Goal: Information Seeking & Learning: Learn about a topic

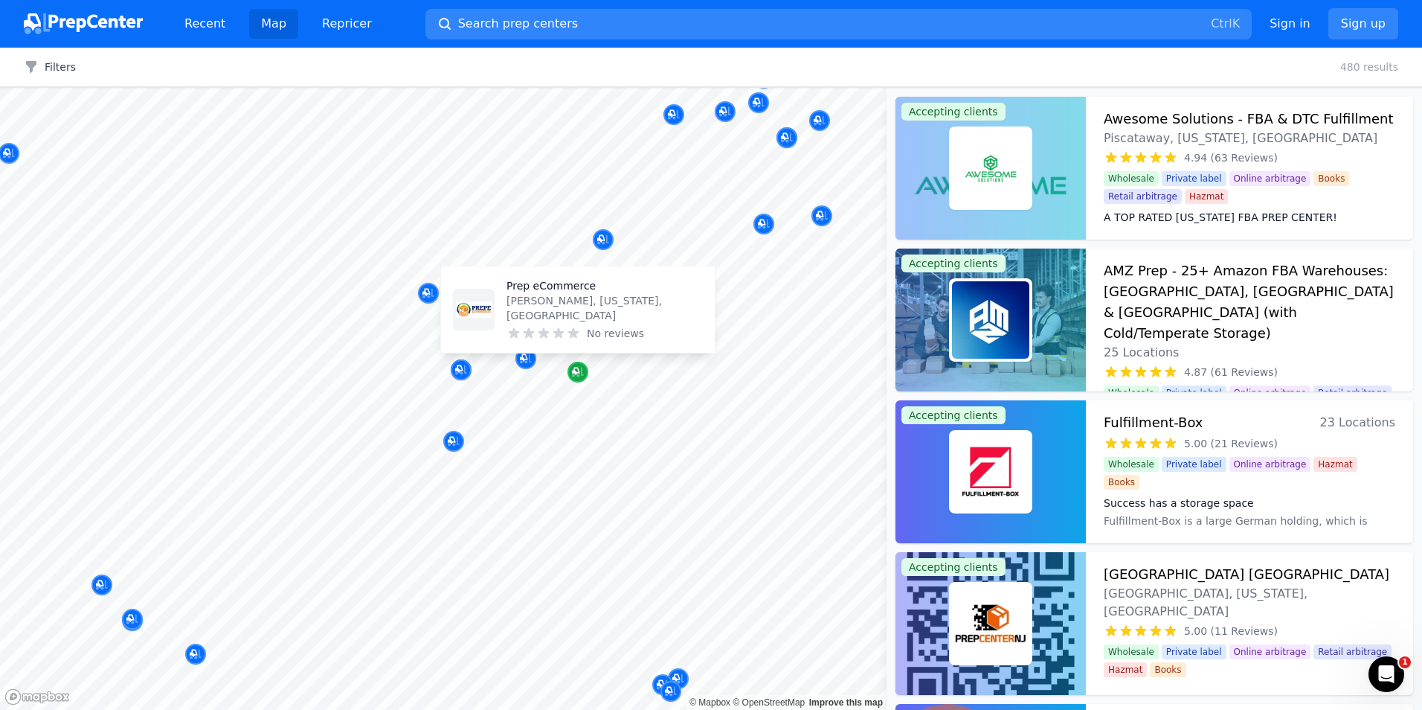
click at [579, 378] on icon "Map marker" at bounding box center [578, 371] width 12 height 15
click at [570, 293] on p "Prep eCommerce" at bounding box center [605, 285] width 196 height 15
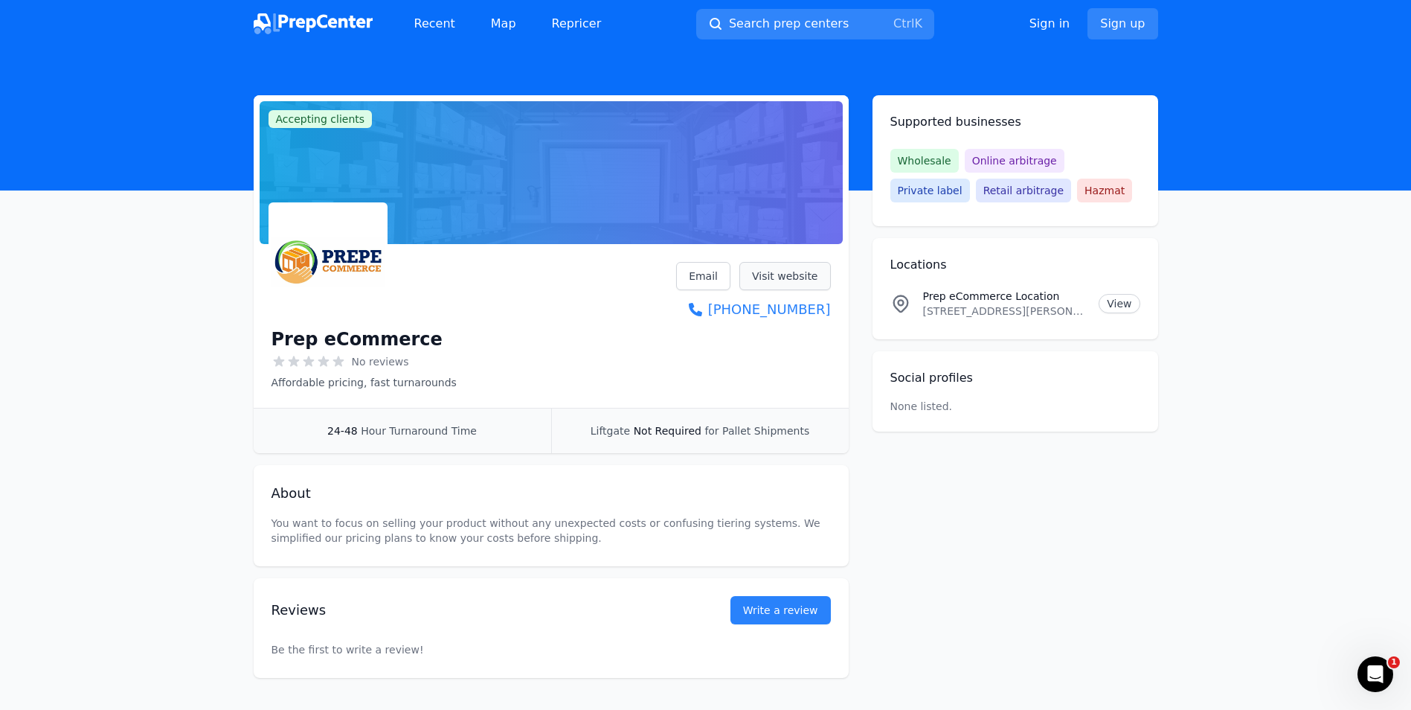
click at [776, 272] on link "Visit website" at bounding box center [784, 276] width 91 height 28
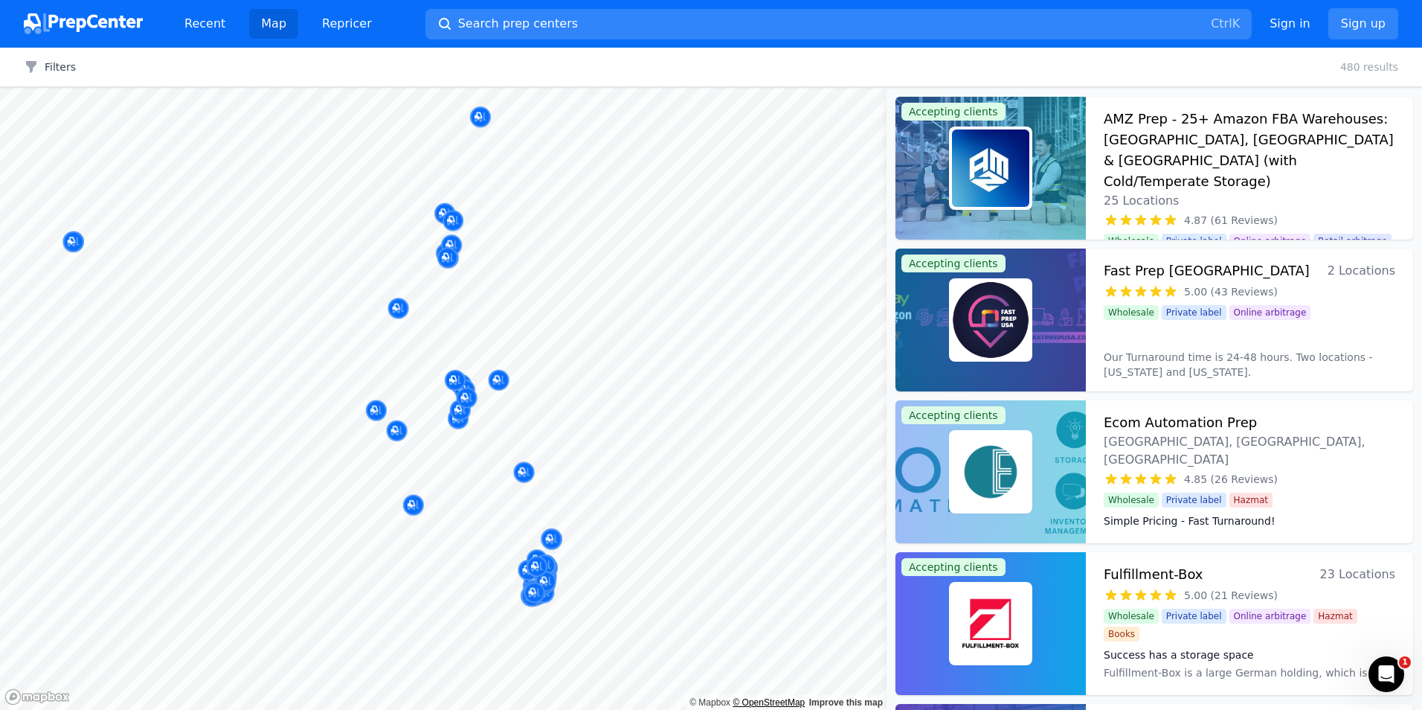
click at [790, 701] on div "© Mapbox © OpenStreetMap Improve this map" at bounding box center [443, 399] width 887 height 622
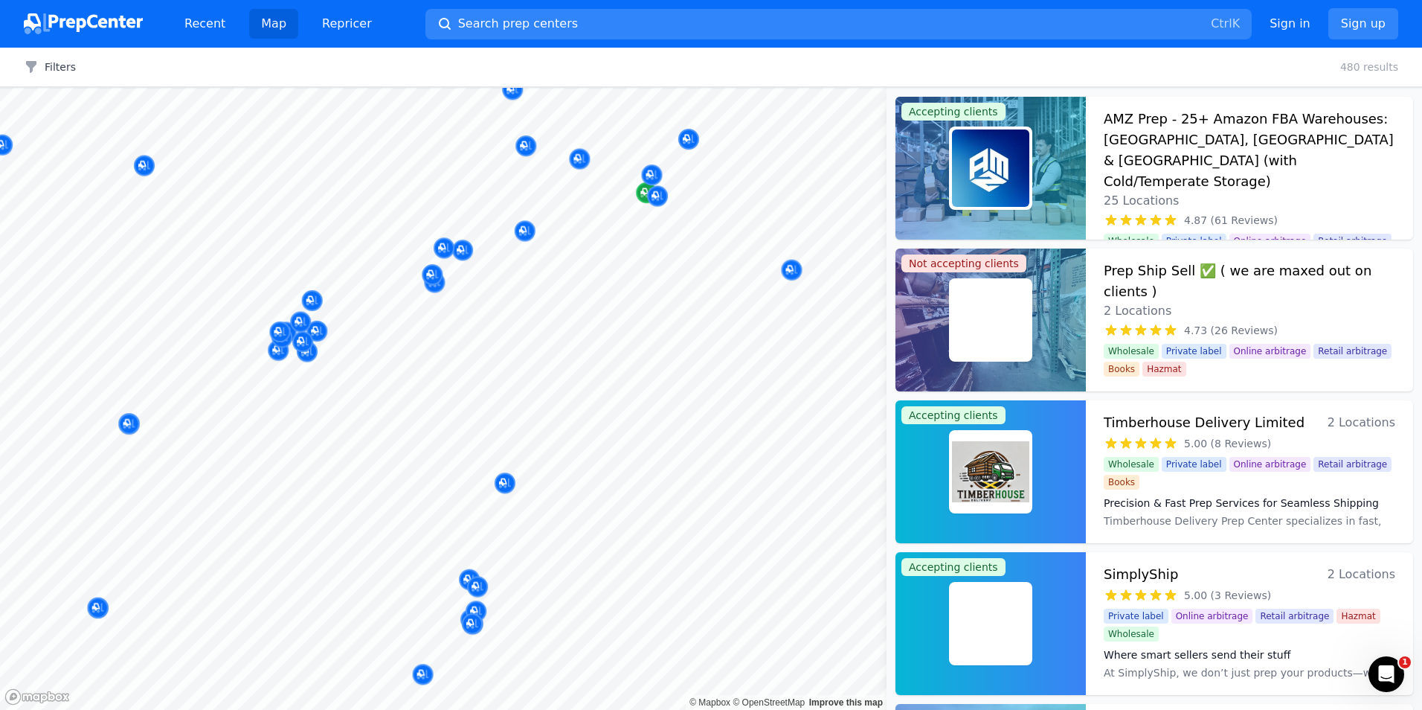
click at [692, 88] on div at bounding box center [443, 88] width 887 height 0
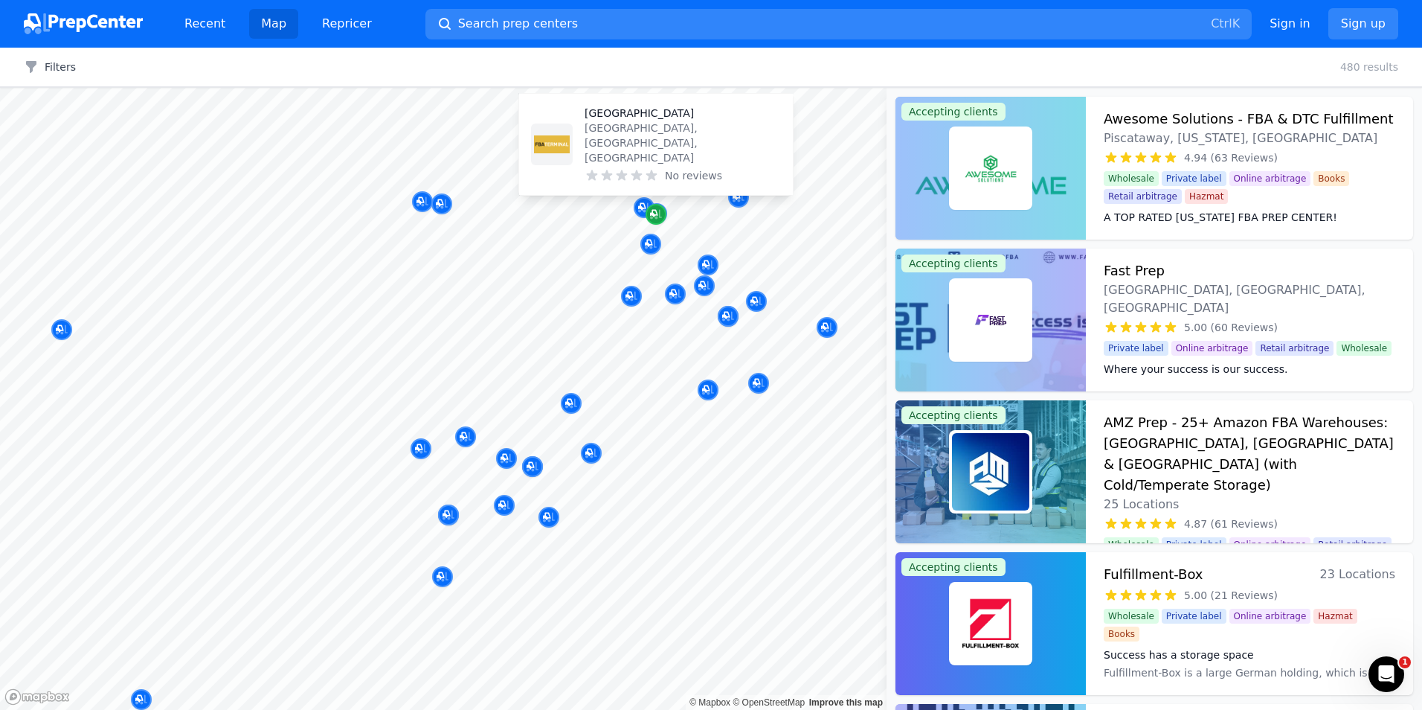
click at [656, 213] on icon "Map marker" at bounding box center [656, 214] width 12 height 15
click at [638, 120] on p "[GEOGRAPHIC_DATA]" at bounding box center [683, 113] width 196 height 15
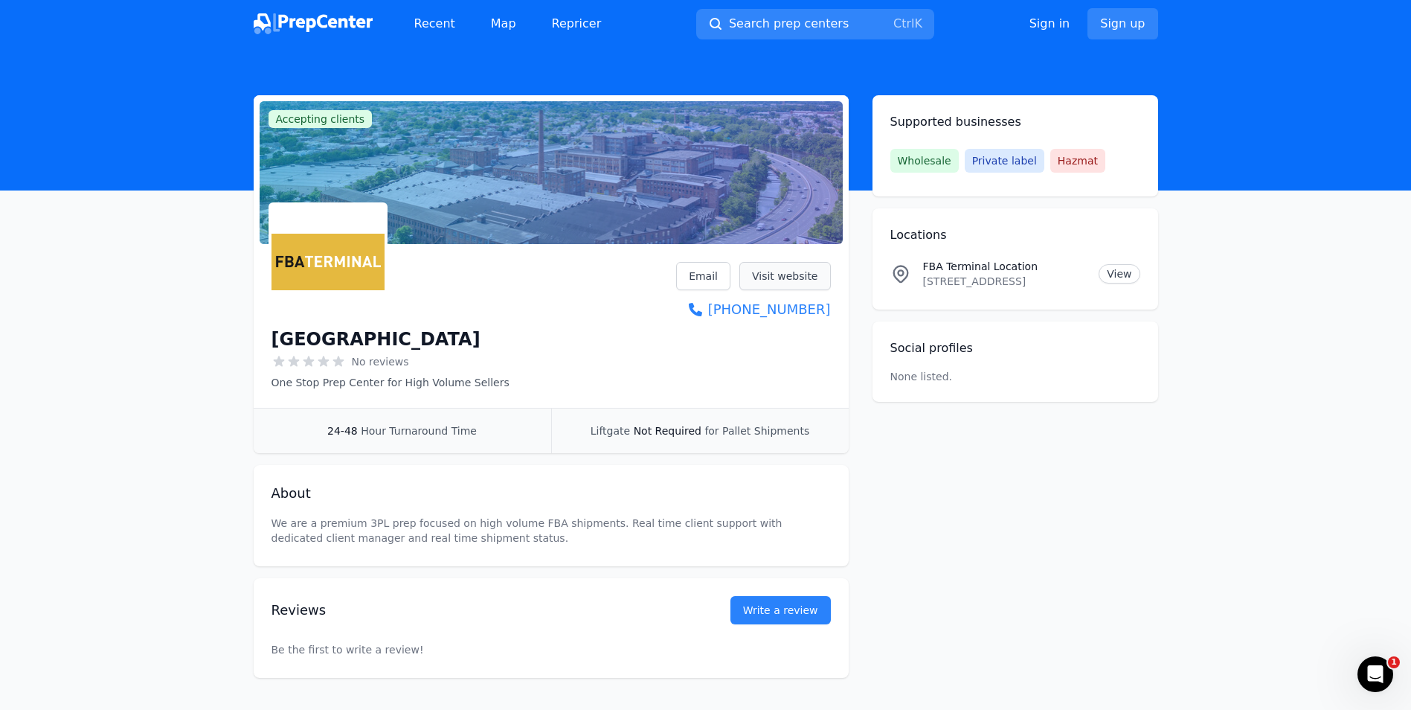
click at [788, 271] on link "Visit website" at bounding box center [784, 276] width 91 height 28
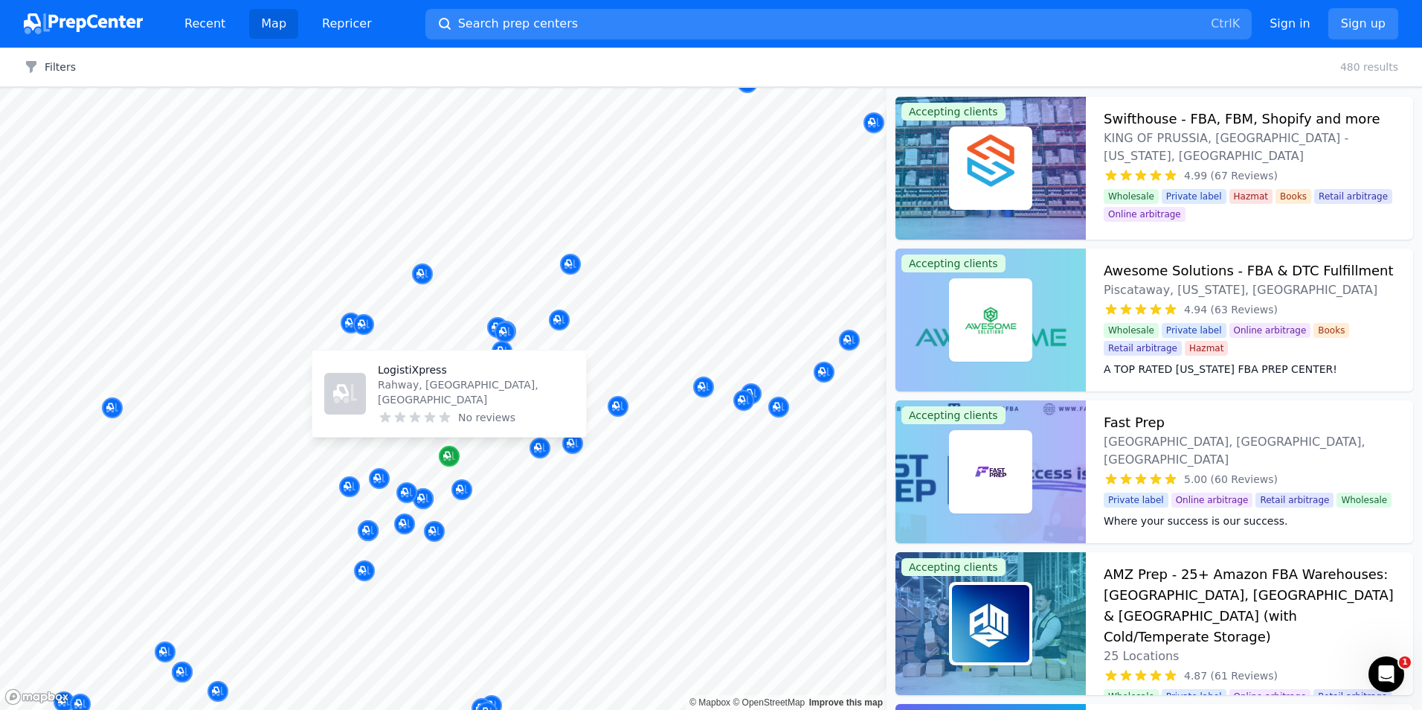
click at [446, 456] on icon "Map marker" at bounding box center [446, 454] width 7 height 7
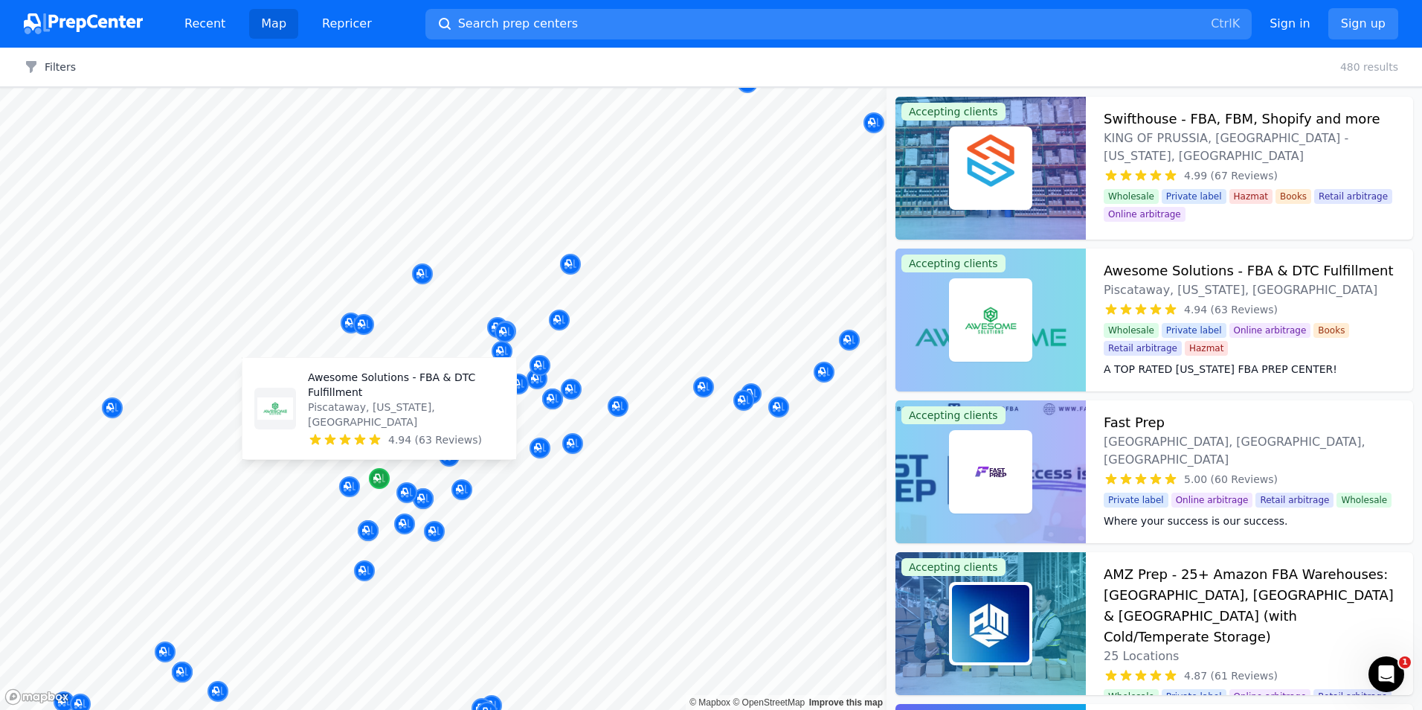
click at [381, 480] on icon "Map marker" at bounding box center [376, 477] width 7 height 7
click at [379, 472] on div at bounding box center [462, 473] width 286 height 12
click at [350, 388] on p "Awesome Solutions - FBA & DTC Fulfillment" at bounding box center [406, 385] width 196 height 30
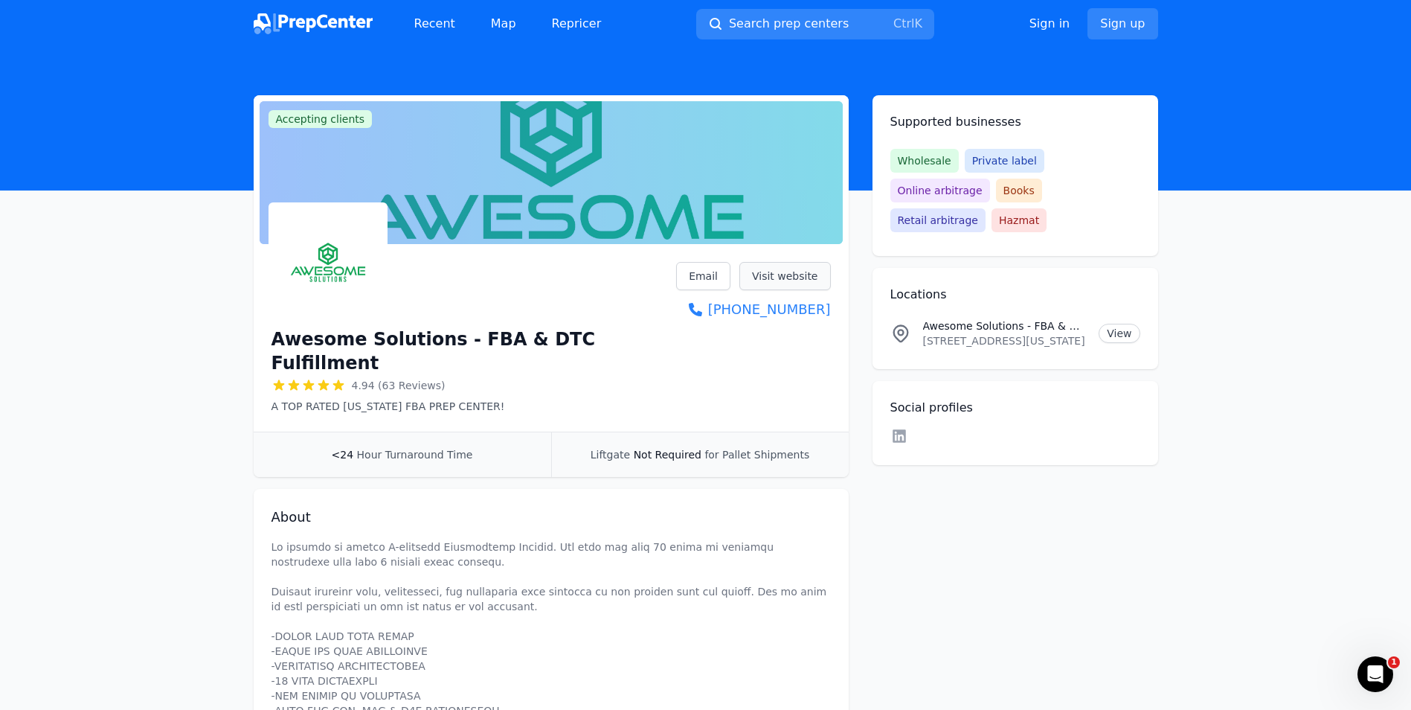
click at [788, 272] on link "Visit website" at bounding box center [784, 276] width 91 height 28
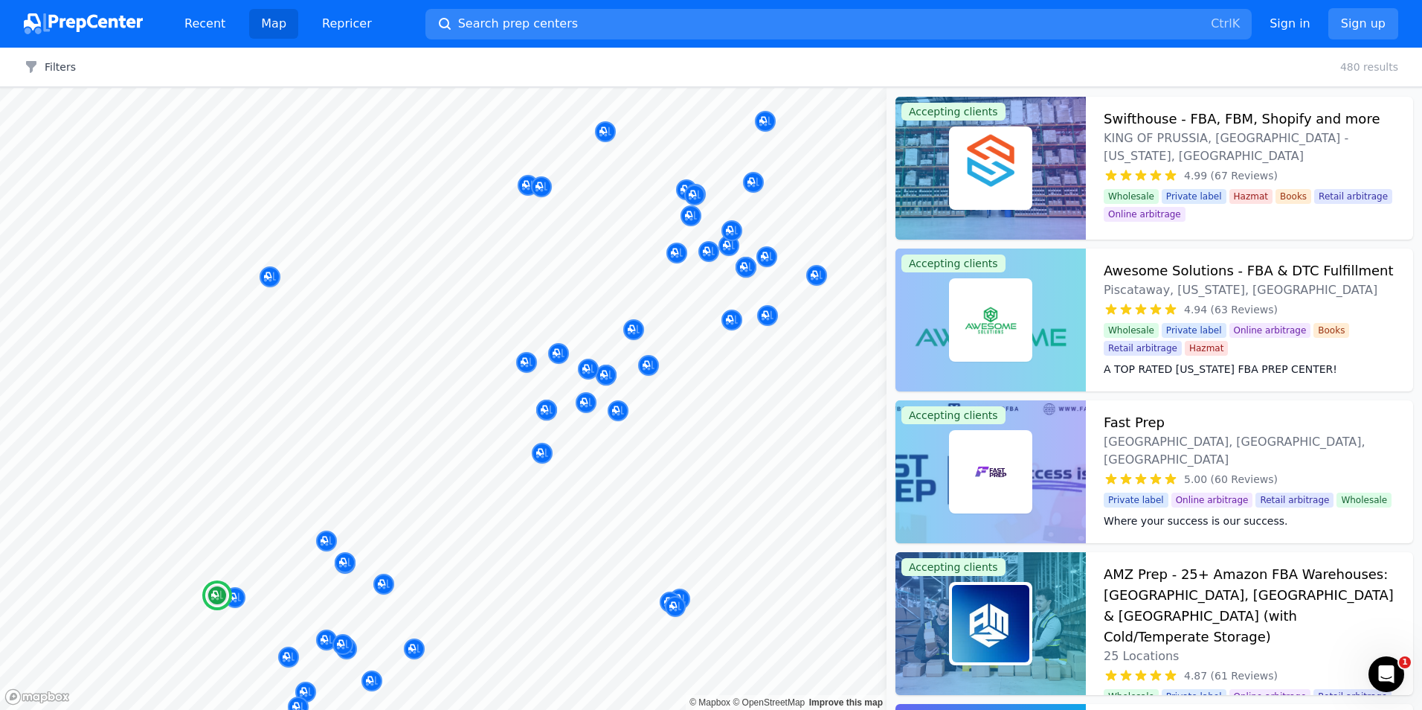
click at [1134, 120] on h3 "Swifthouse - FBA, FBM, Shopify and more" at bounding box center [1242, 119] width 276 height 21
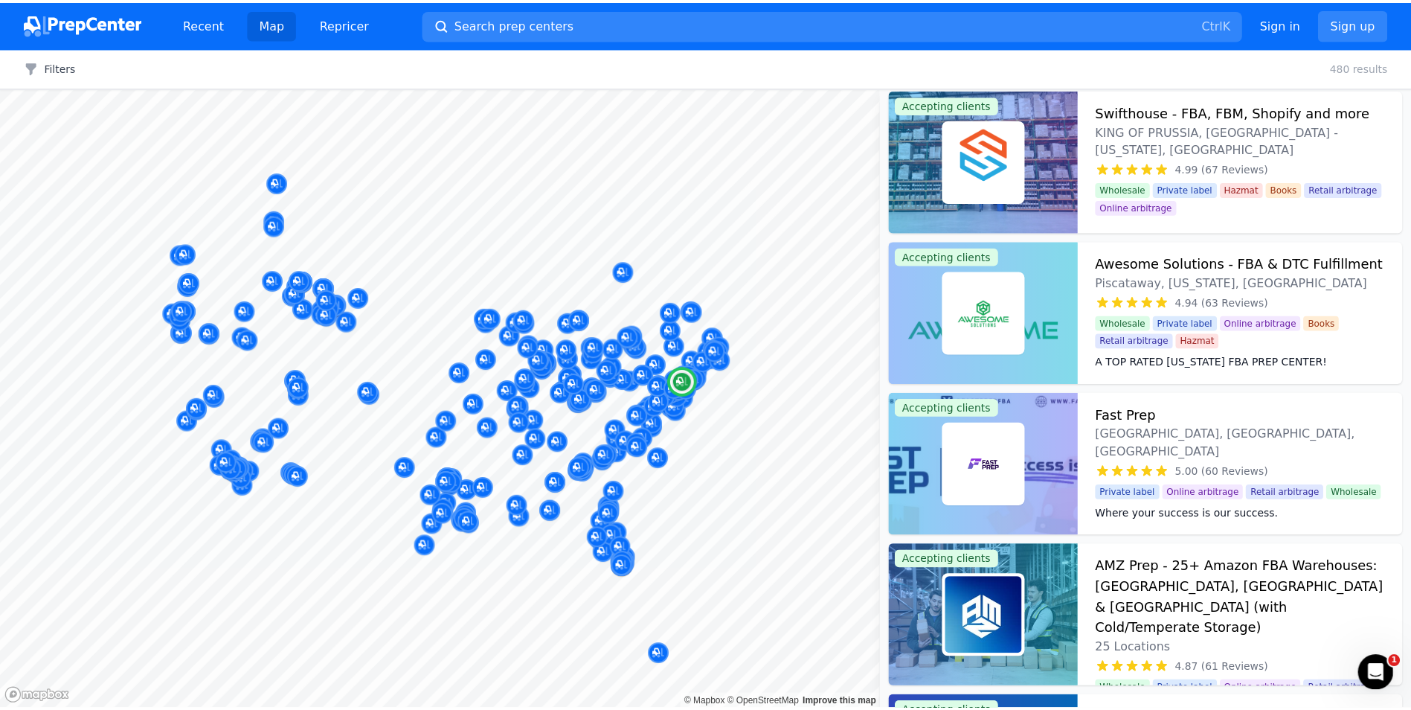
scroll to position [223, 0]
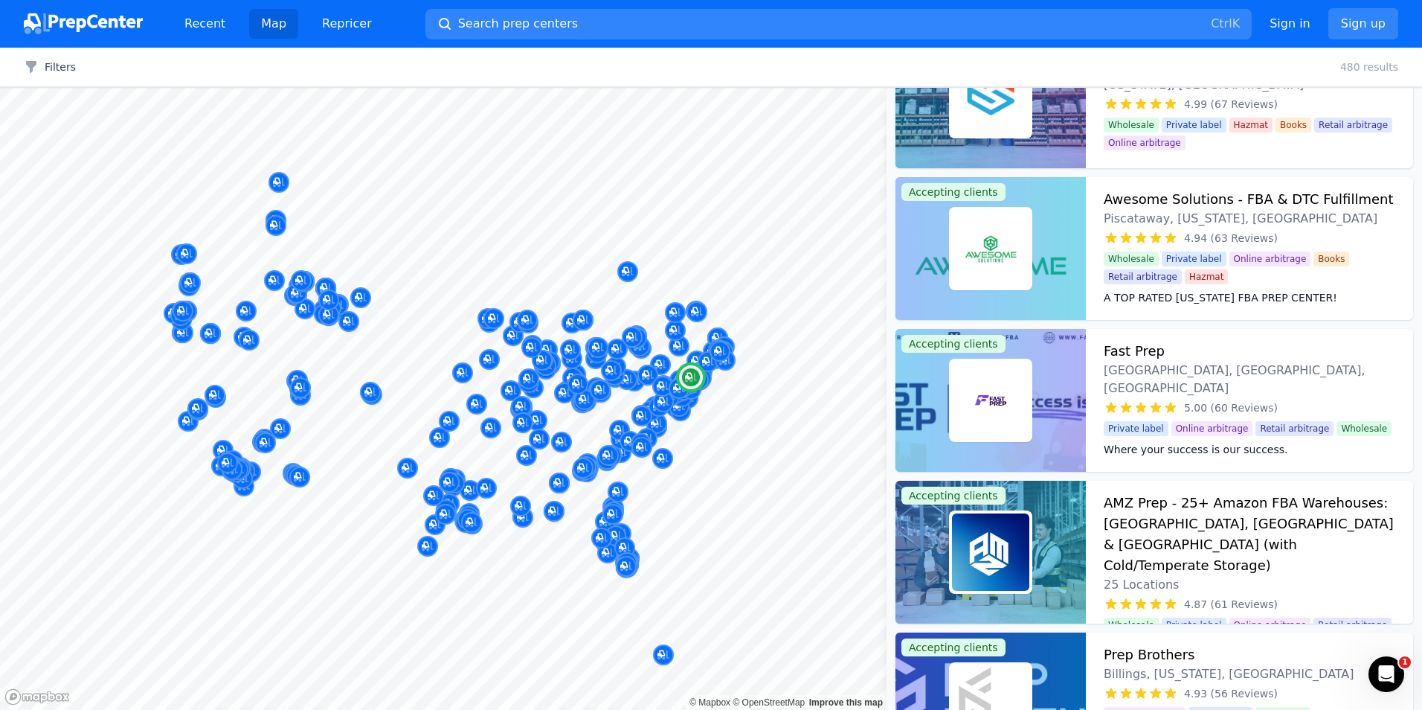
click at [1112, 347] on h3 "Fast Prep" at bounding box center [1134, 351] width 61 height 21
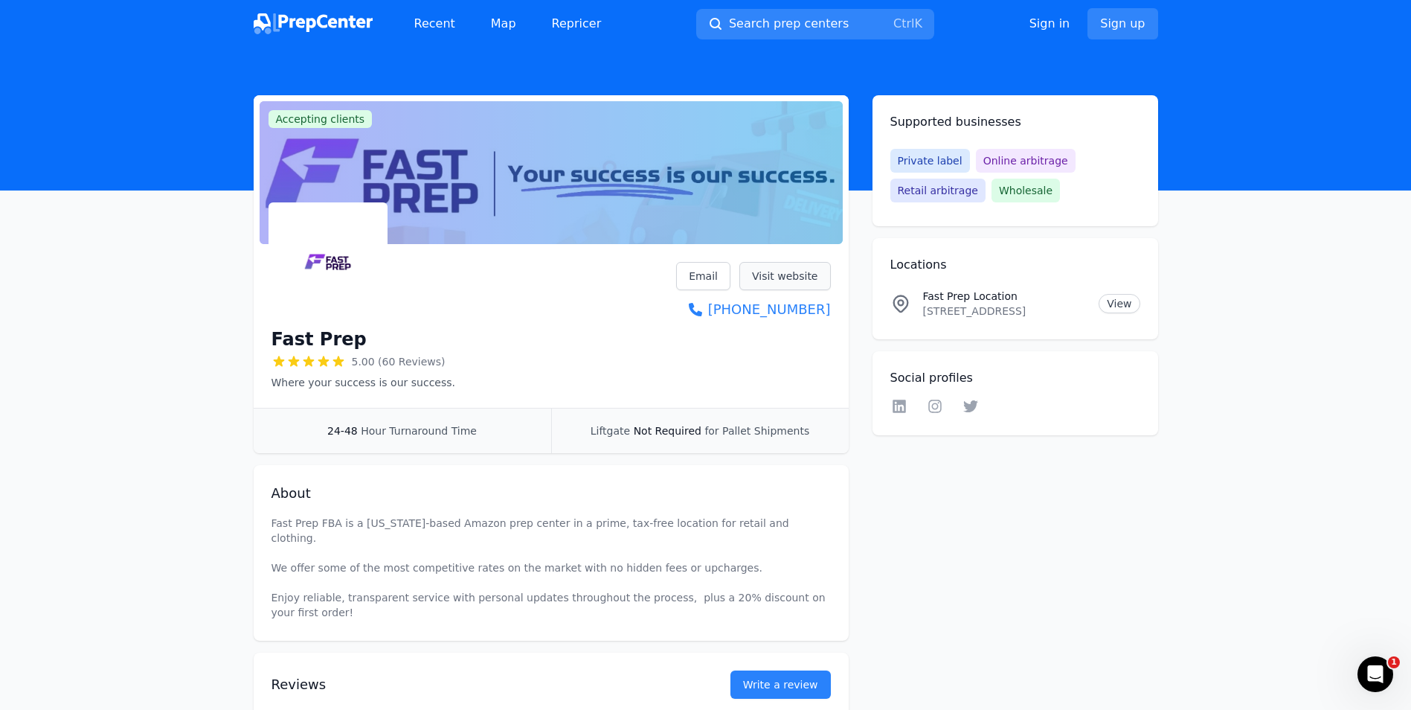
click at [784, 275] on link "Visit website" at bounding box center [784, 276] width 91 height 28
